Goal: Task Accomplishment & Management: Use online tool/utility

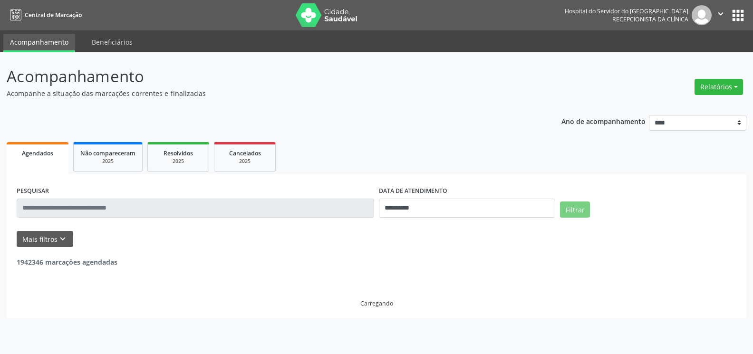
click at [704, 88] on button "Relatórios" at bounding box center [718, 87] width 48 height 16
click at [661, 109] on link "Agendamentos" at bounding box center [692, 107] width 102 height 13
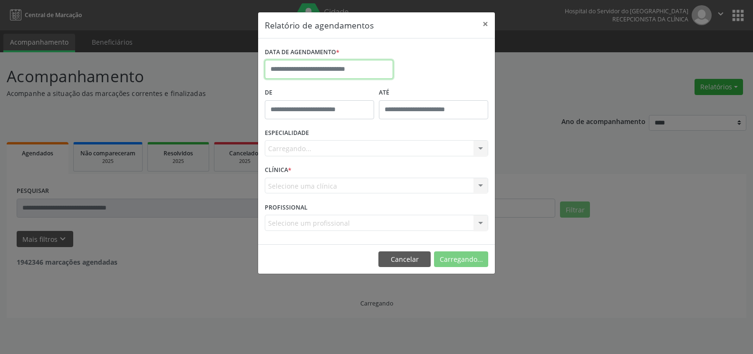
click at [354, 72] on input "text" at bounding box center [329, 69] width 128 height 19
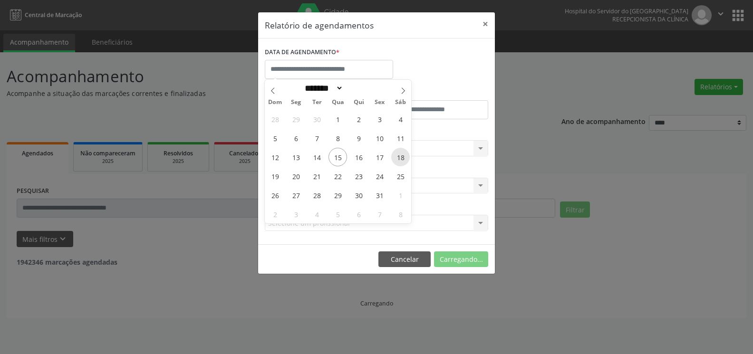
click at [403, 156] on span "18" at bounding box center [400, 157] width 19 height 19
type input "**********"
click at [403, 156] on span "18" at bounding box center [400, 157] width 19 height 19
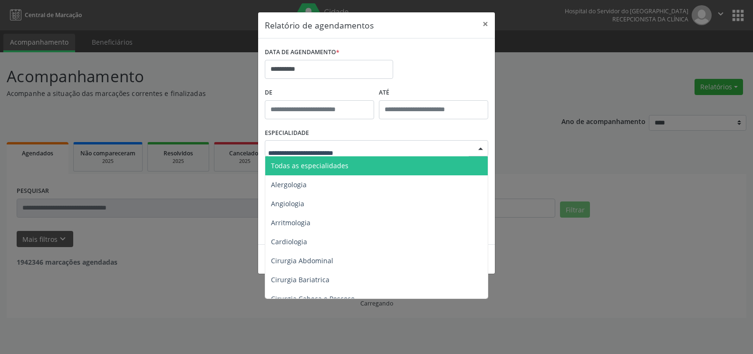
click at [401, 146] on div at bounding box center [376, 148] width 223 height 16
click at [379, 165] on span "Todas as especialidades" at bounding box center [377, 165] width 224 height 19
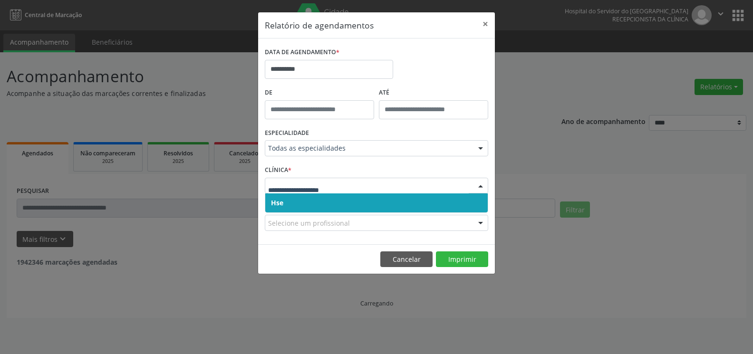
click at [365, 207] on span "Hse" at bounding box center [376, 202] width 222 height 19
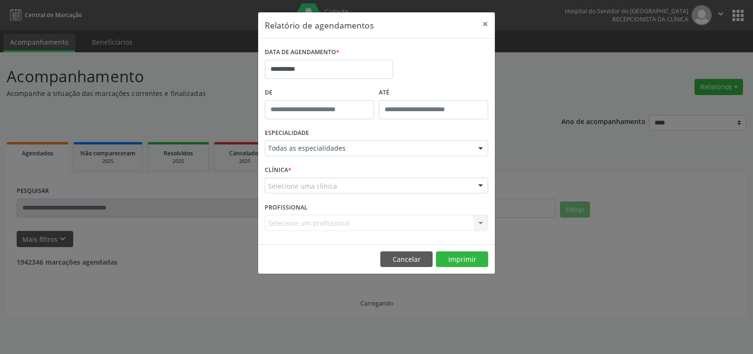
click at [367, 188] on div "Selecione uma clínica" at bounding box center [376, 186] width 223 height 16
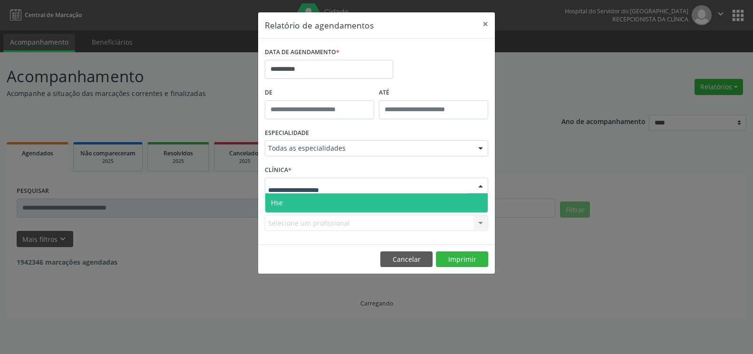
click at [365, 200] on span "Hse" at bounding box center [376, 202] width 222 height 19
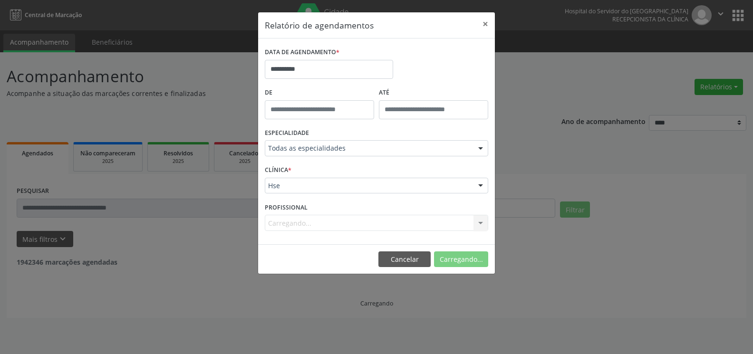
click at [368, 225] on div "Carregando... Nenhum resultado encontrado para: " " Não há nenhuma opção para s…" at bounding box center [376, 223] width 223 height 16
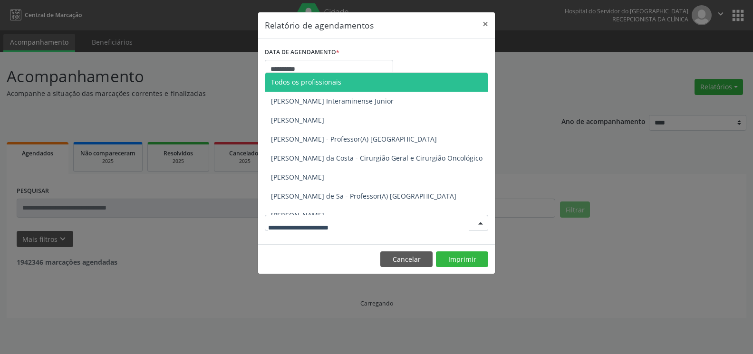
click at [368, 225] on div at bounding box center [376, 223] width 223 height 16
click at [365, 86] on span "Todos os profissionais" at bounding box center [425, 82] width 320 height 19
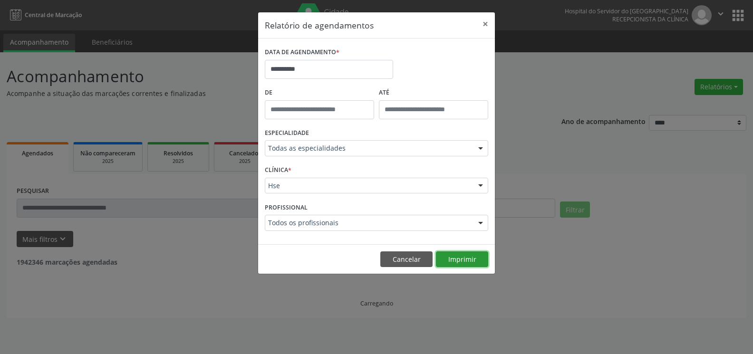
click at [446, 259] on button "Imprimir" at bounding box center [462, 259] width 52 height 16
